Goal: Check status: Check status

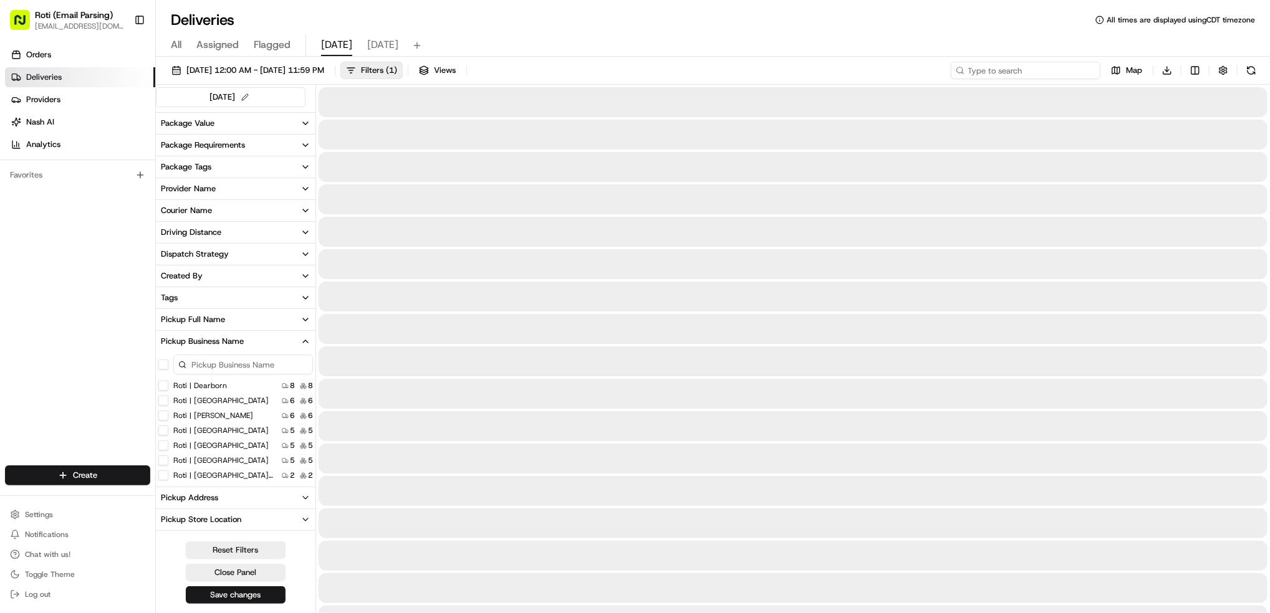
click at [1068, 70] on input at bounding box center [1025, 70] width 150 height 17
paste input "Friendship Academy/[DEMOGRAPHIC_DATA]/ezcater # 2QX-APM"
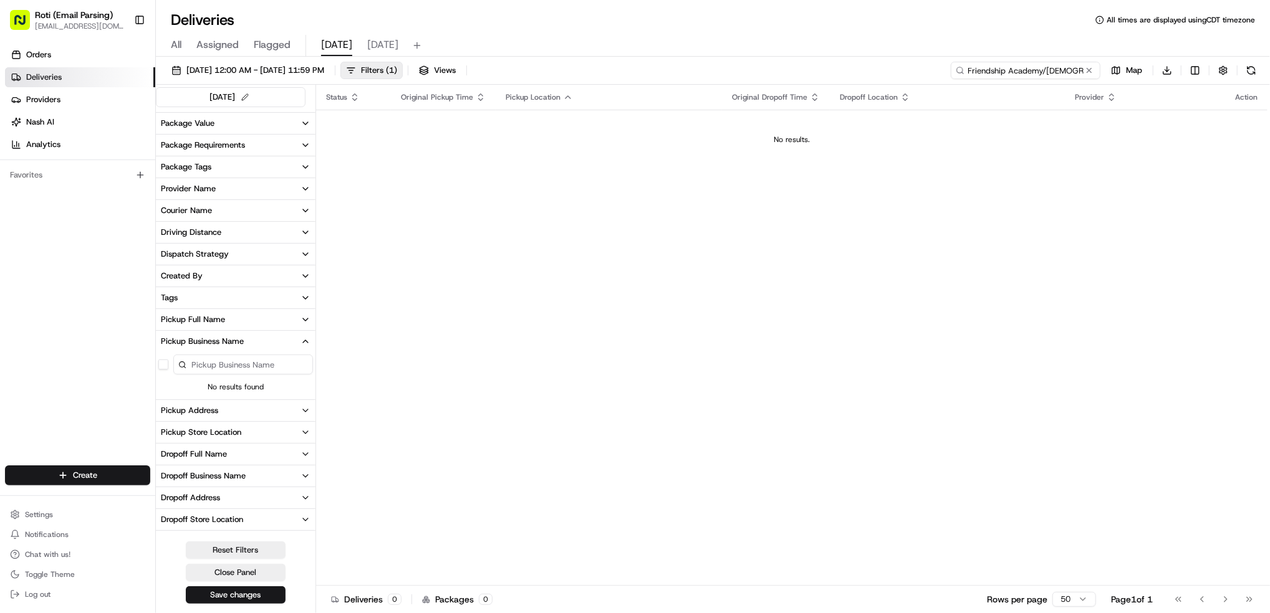
click at [984, 71] on input "Friendship Academy/[DEMOGRAPHIC_DATA]/ezcater # 2QX-APM" at bounding box center [1025, 70] width 150 height 17
type input "Friendship Academy/[DEMOGRAPHIC_DATA]/ezcater # 2QX-APM"
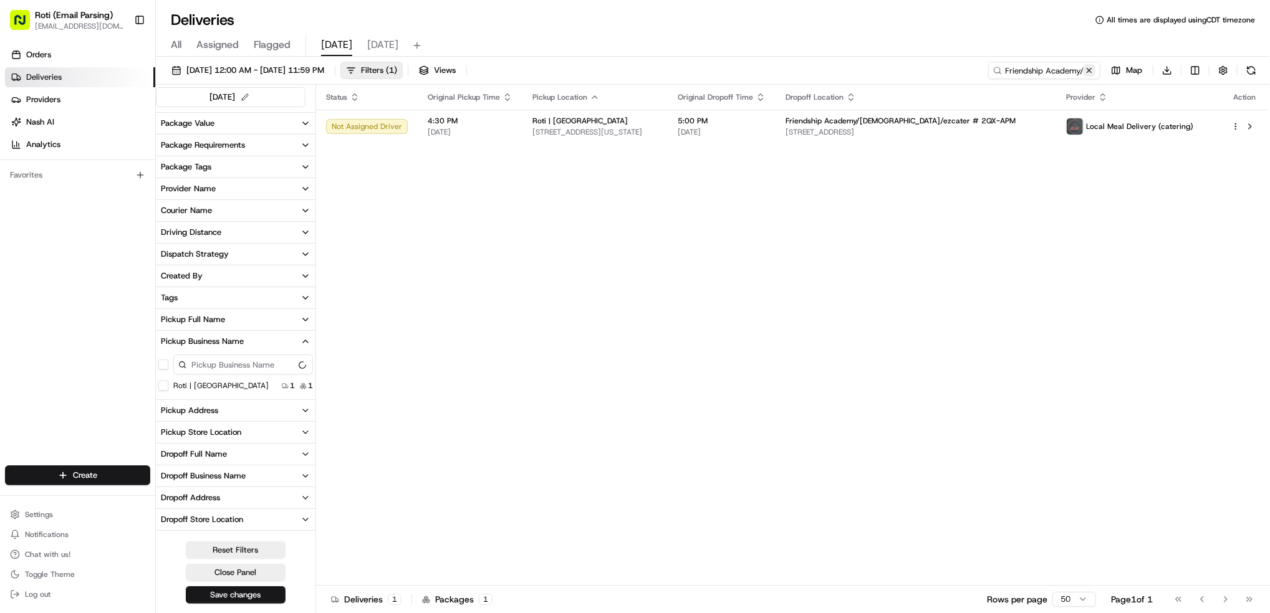
click at [1086, 69] on button at bounding box center [1089, 70] width 12 height 12
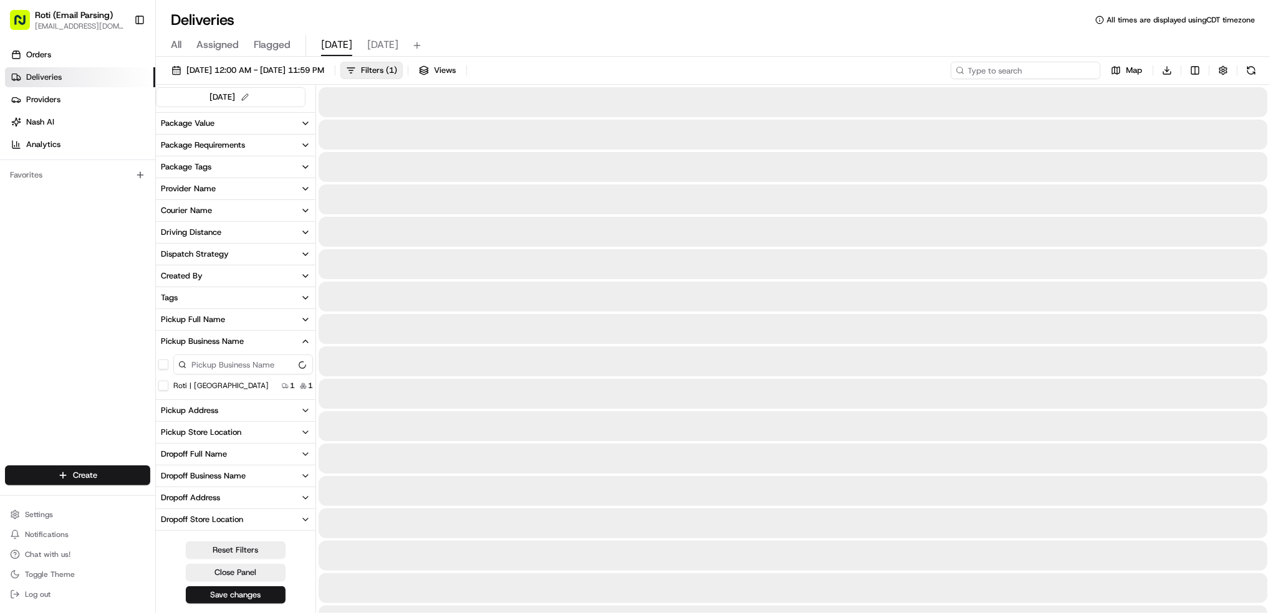
click at [1045, 72] on input at bounding box center [1025, 70] width 150 height 17
paste input "# 2QX-APM"
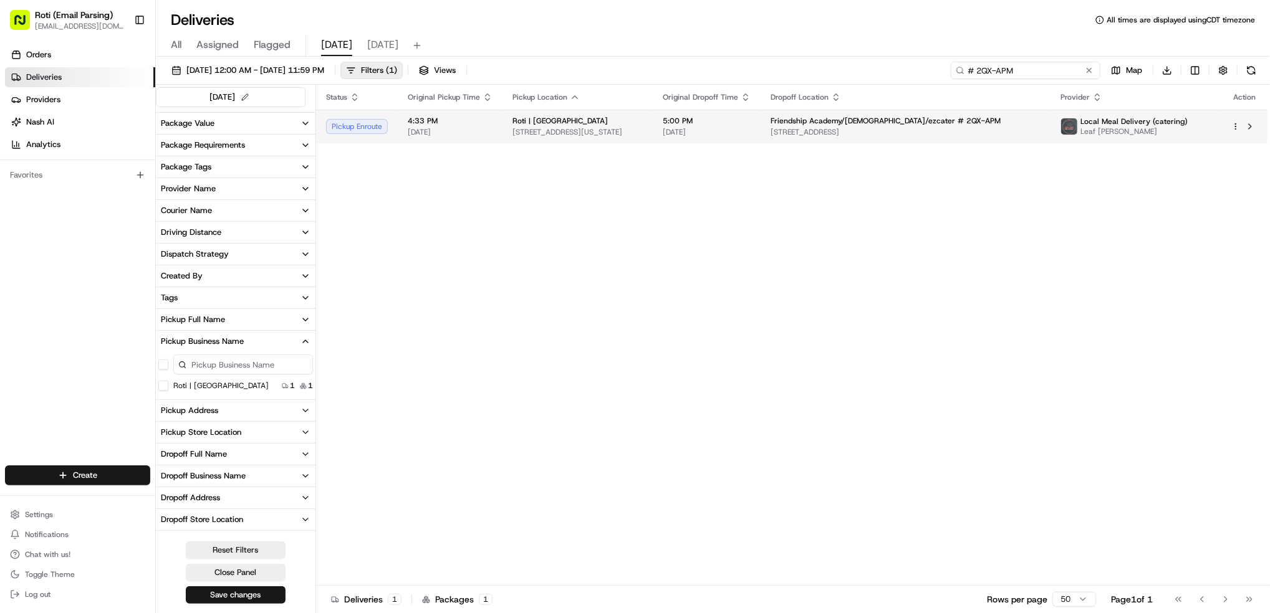
type input "# 2QX-APM"
click at [1161, 123] on span "Local Meal Delivery (catering)" at bounding box center [1133, 122] width 107 height 10
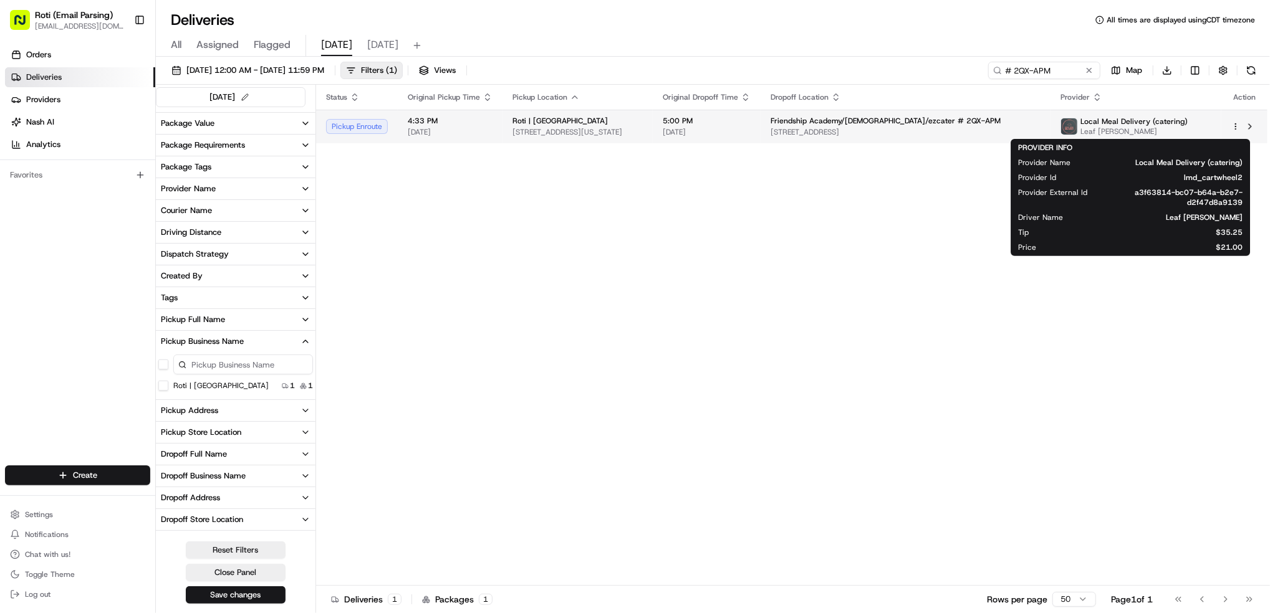
click at [1104, 127] on span "Leaf [PERSON_NAME]" at bounding box center [1133, 132] width 107 height 10
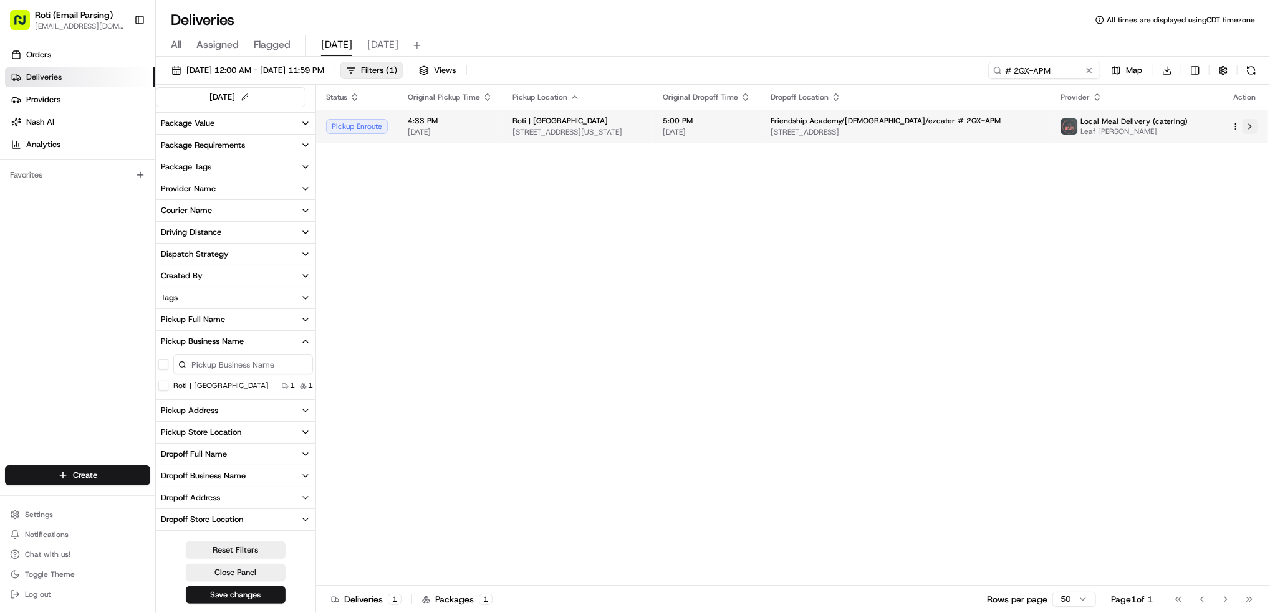
click at [1245, 130] on button at bounding box center [1249, 126] width 15 height 15
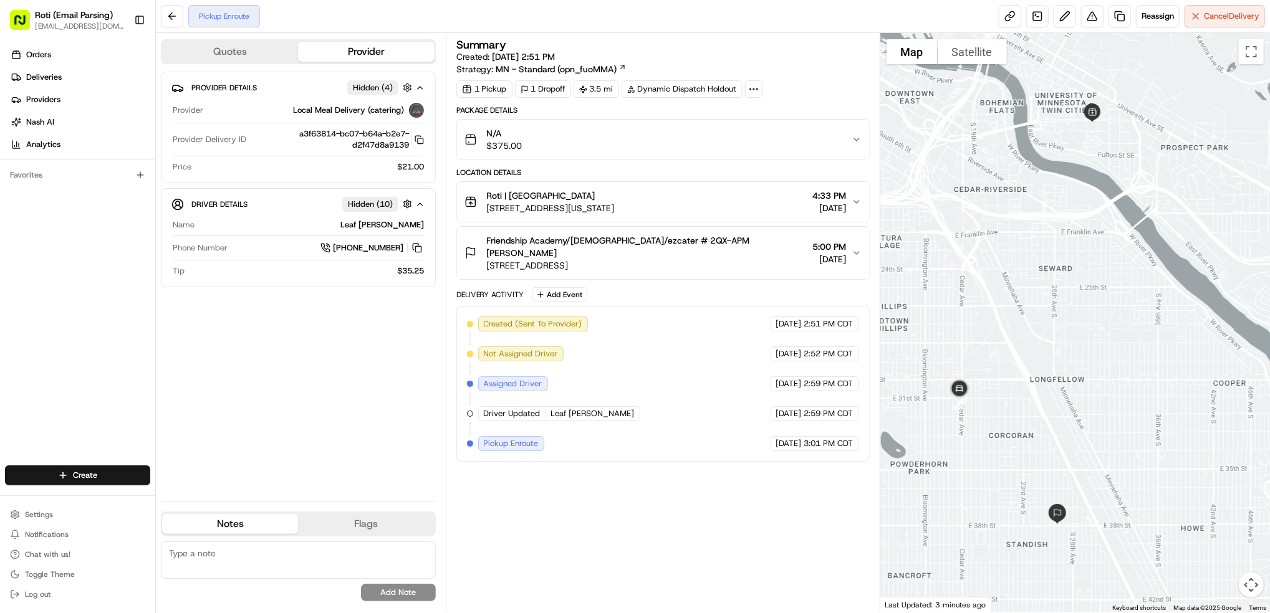
click at [853, 202] on icon "button" at bounding box center [856, 202] width 10 height 10
